Goal: Information Seeking & Learning: Learn about a topic

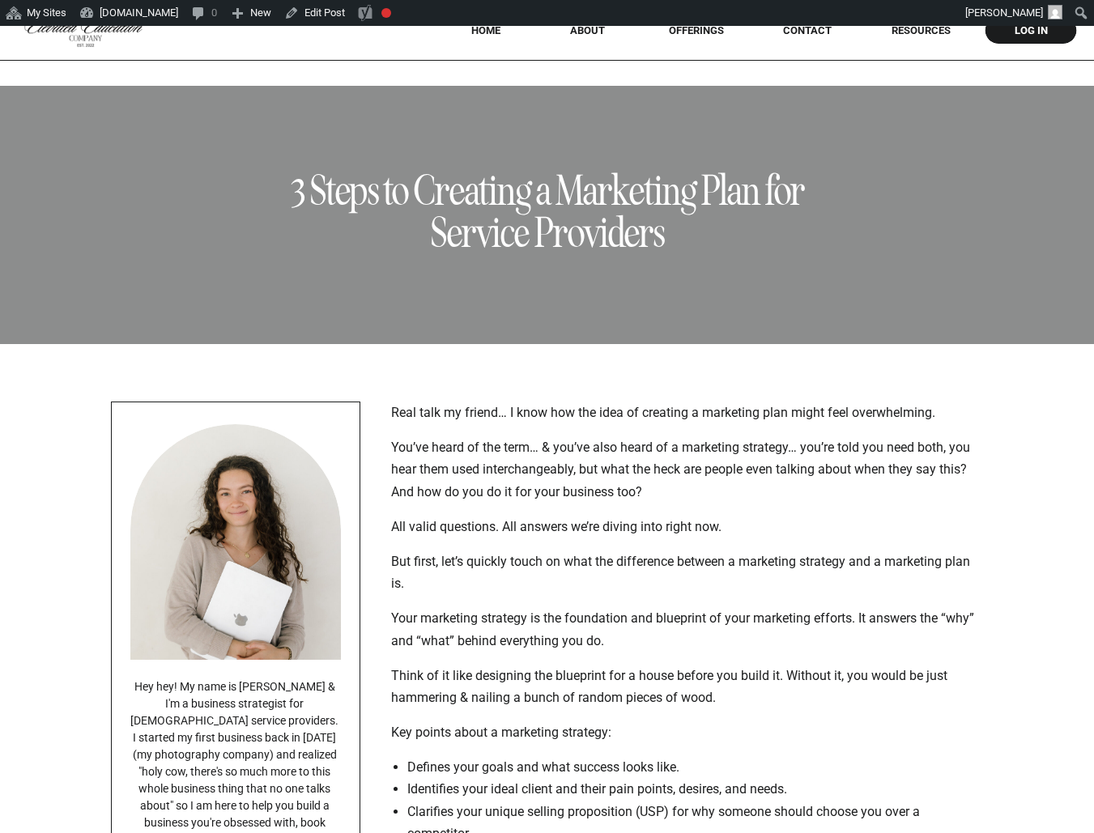
click at [566, 603] on div "Real talk my friend… I know how the idea of creating a marketing plan might fee…" at bounding box center [684, 663] width 586 height 522
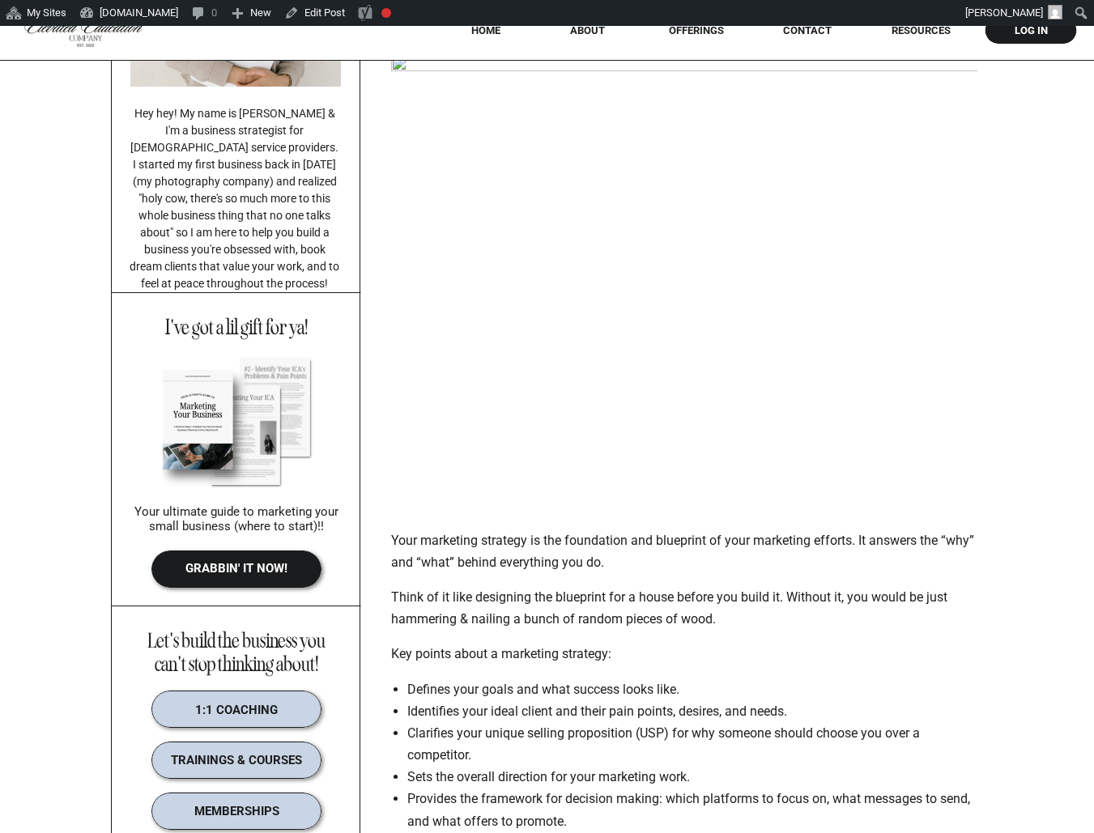
scroll to position [575, 0]
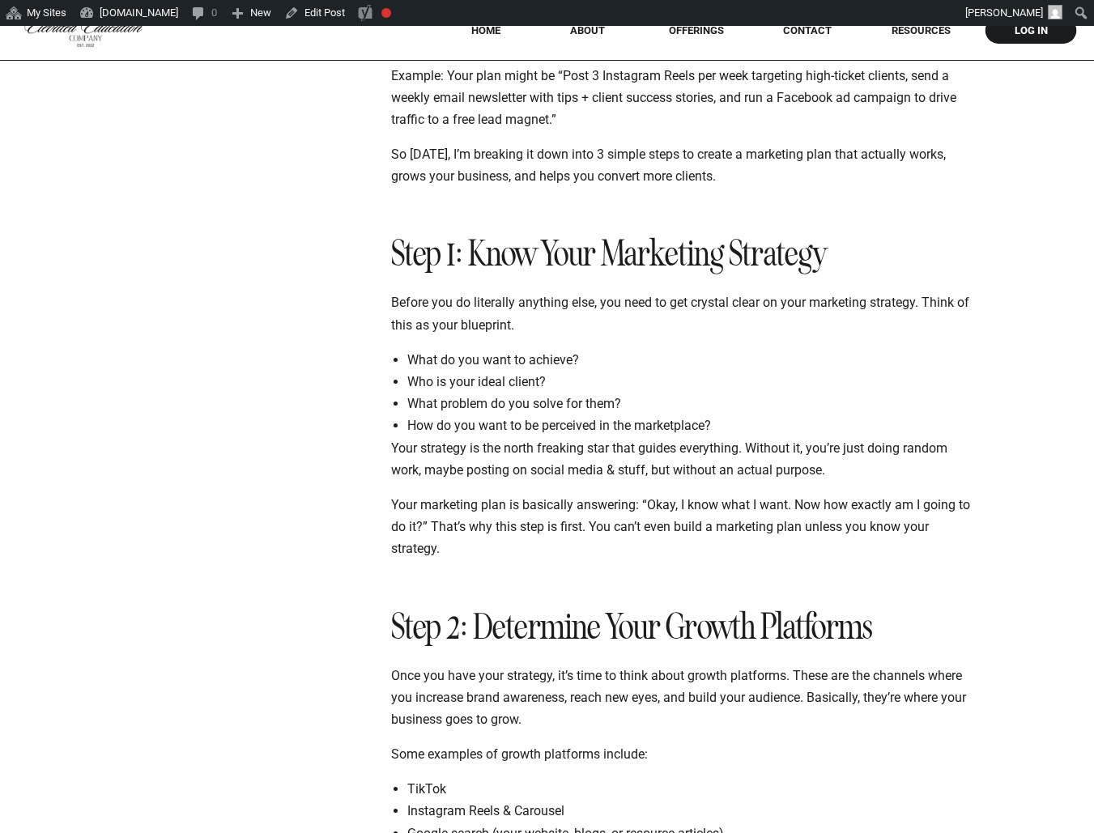
scroll to position [1726, 0]
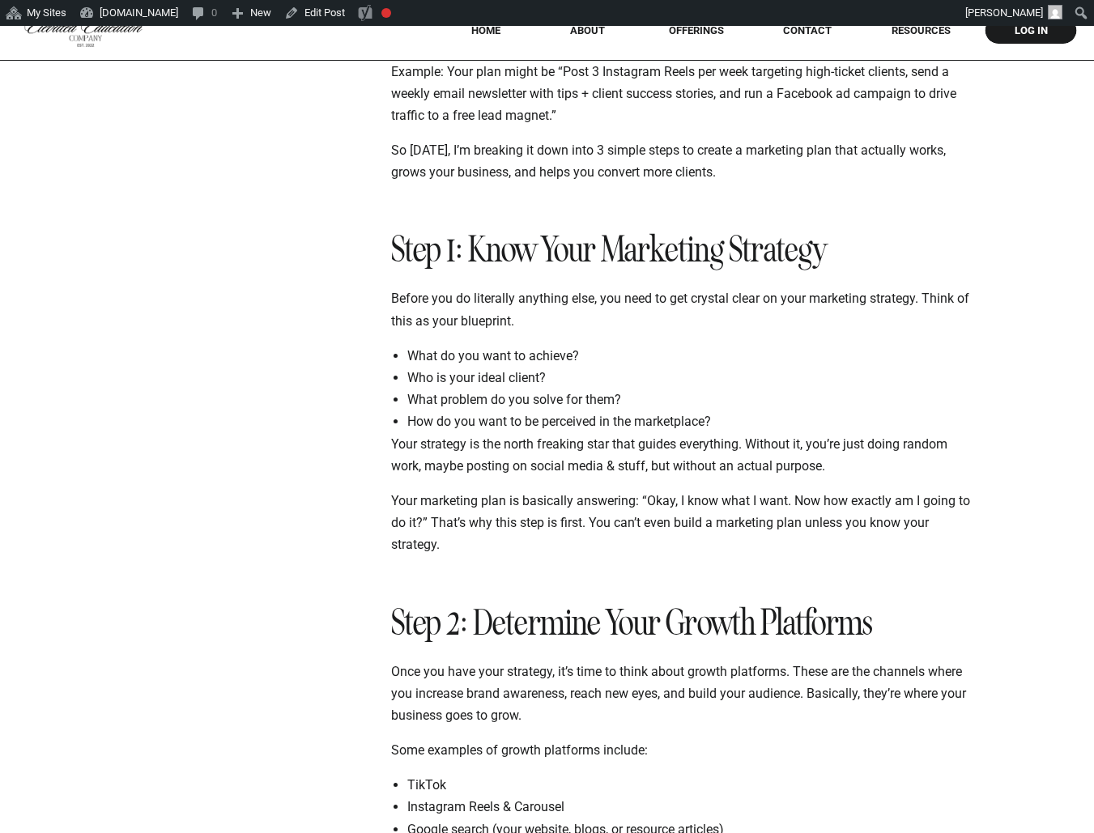
click at [557, 205] on div at bounding box center [684, 214] width 586 height 36
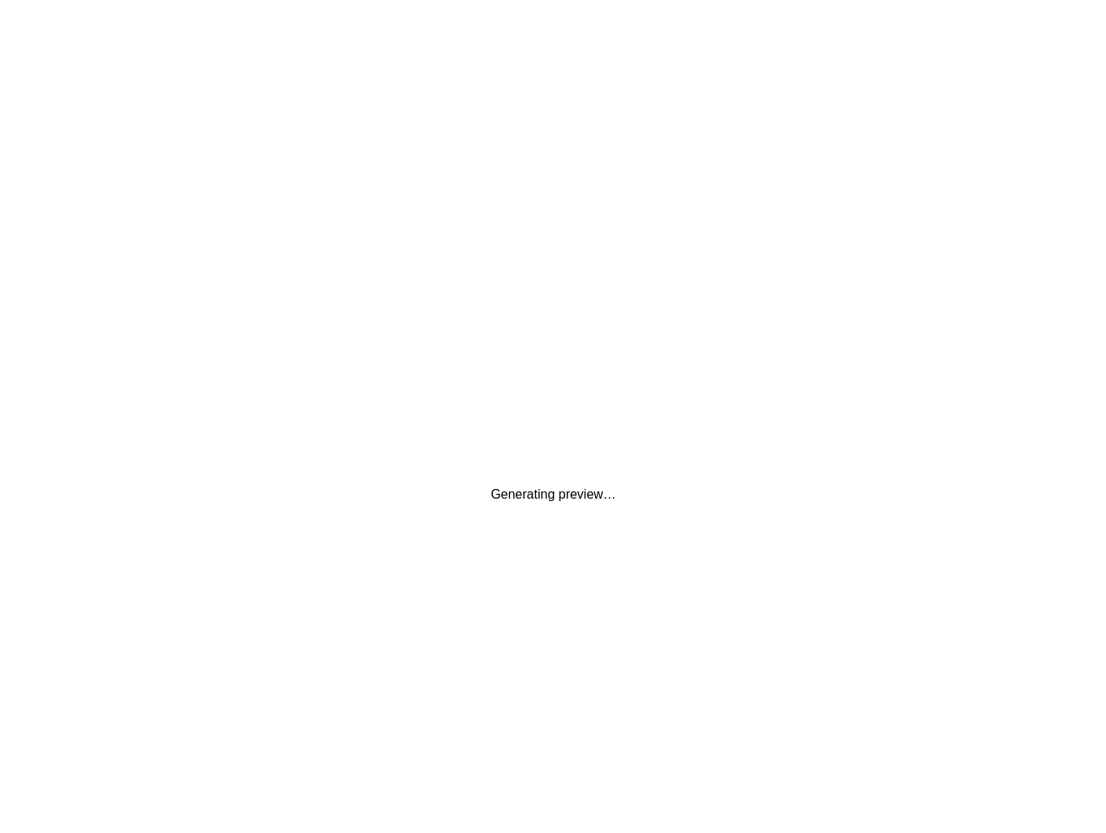
scroll to position [0, 0]
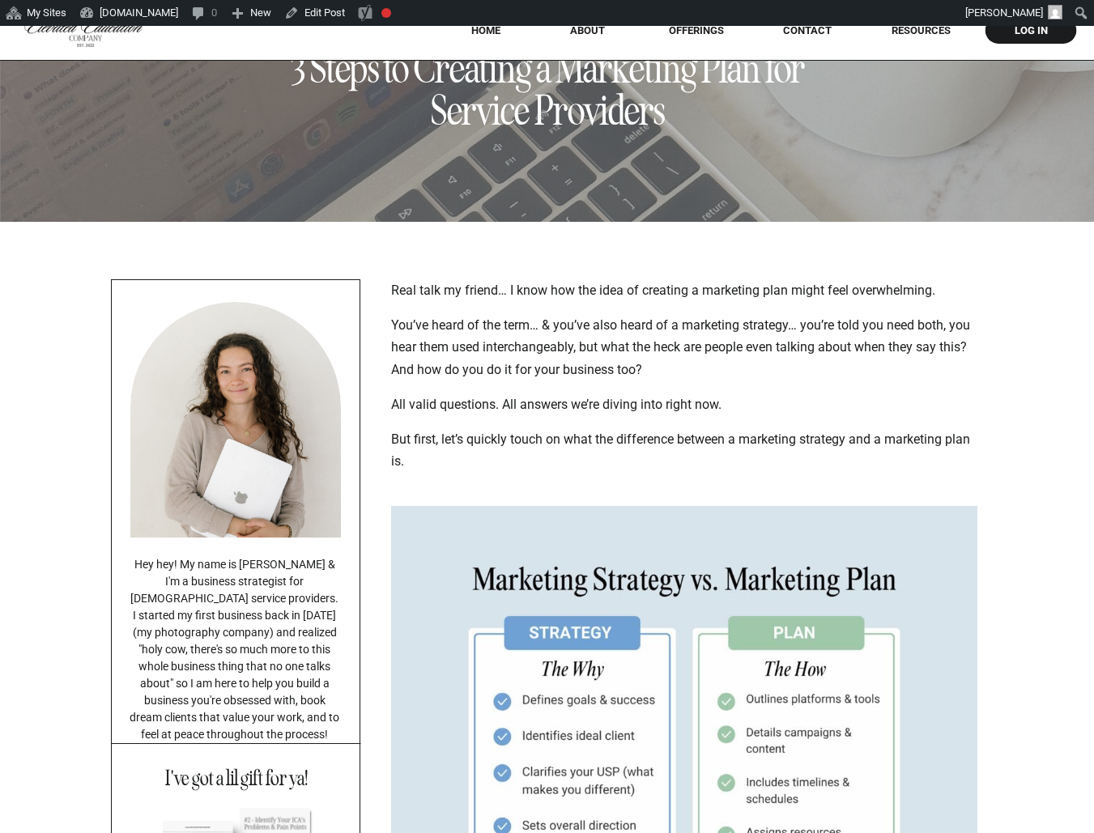
scroll to position [19, 0]
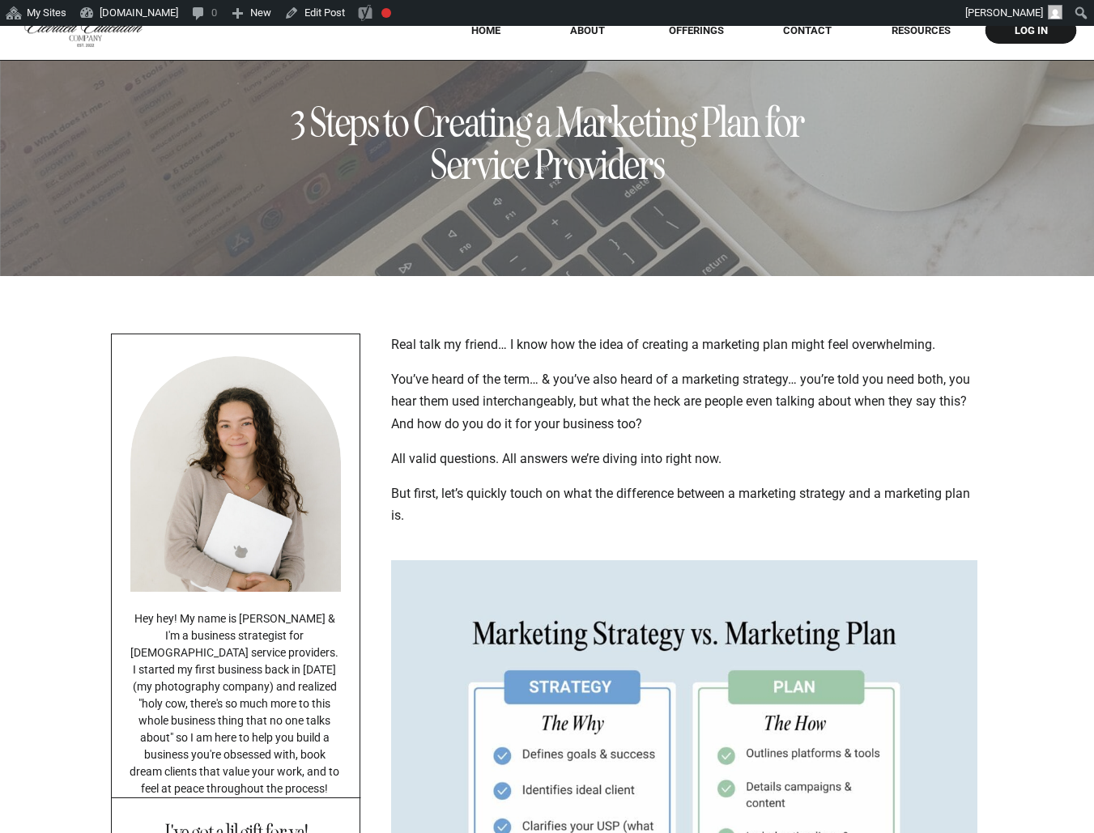
drag, startPoint x: 1020, startPoint y: 354, endPoint x: 1010, endPoint y: 446, distance: 92.9
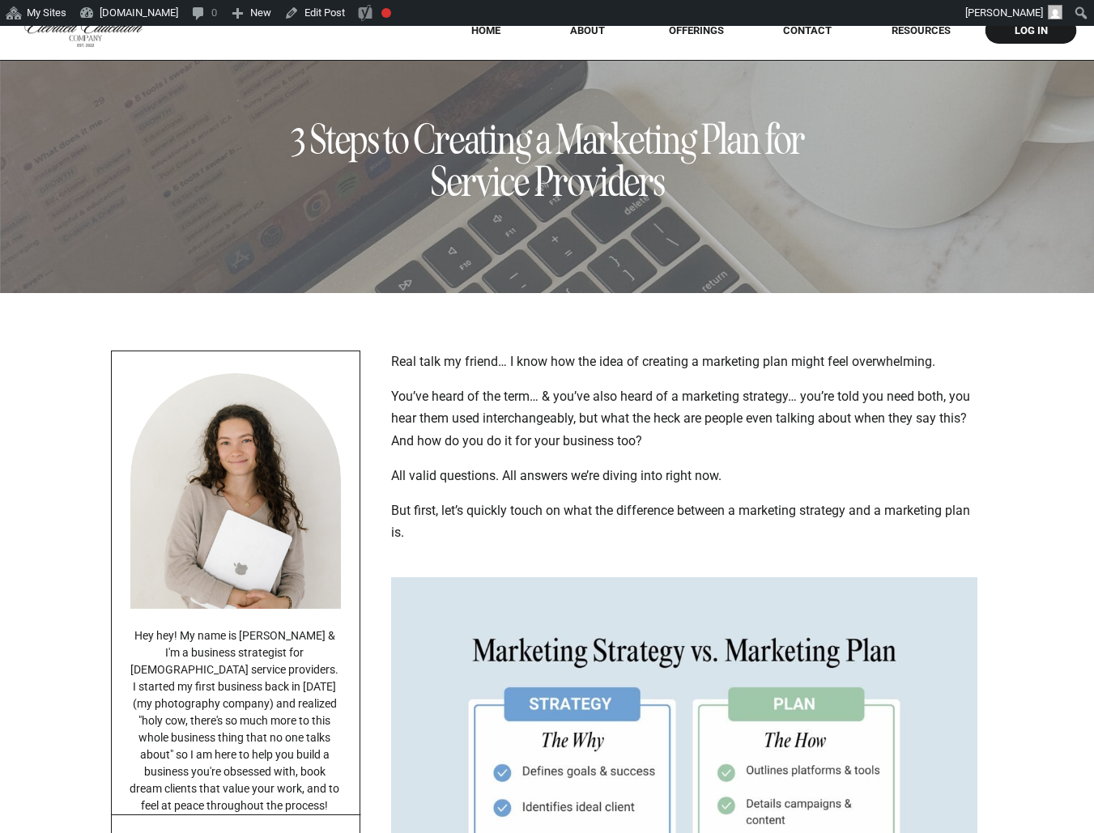
scroll to position [0, 0]
